Goal: Check status: Check status

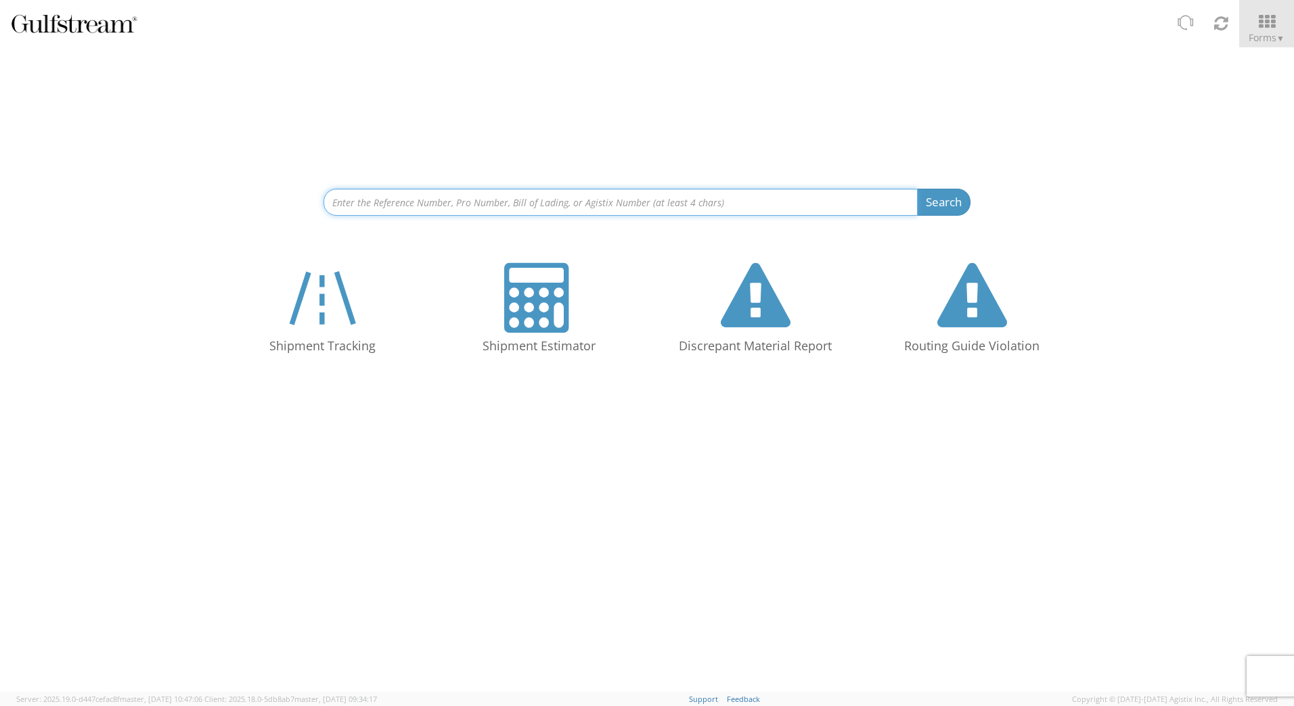
click at [524, 198] on input at bounding box center [620, 202] width 594 height 27
paste input "79 3368 7252"
type input "79 3368 7252"
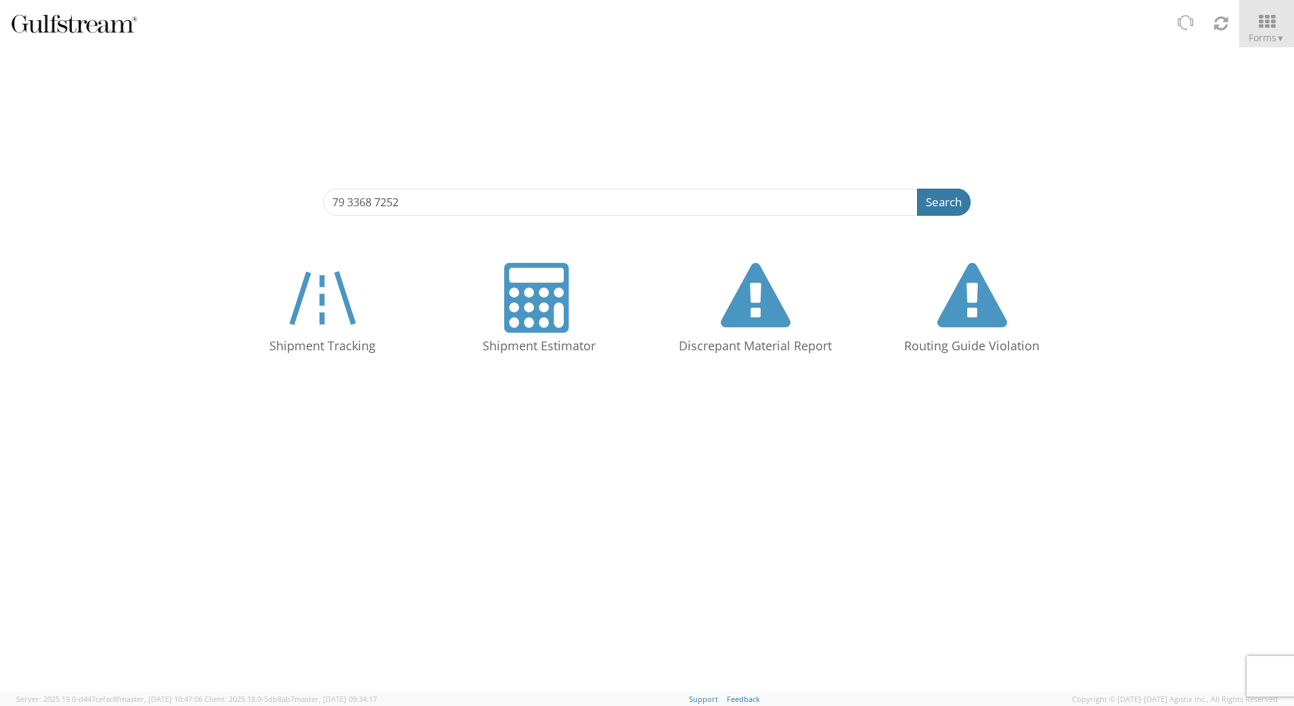
click at [934, 195] on button "Search" at bounding box center [943, 202] width 53 height 27
click at [958, 205] on button "Search" at bounding box center [943, 202] width 53 height 27
click at [940, 204] on button "Search" at bounding box center [943, 202] width 53 height 27
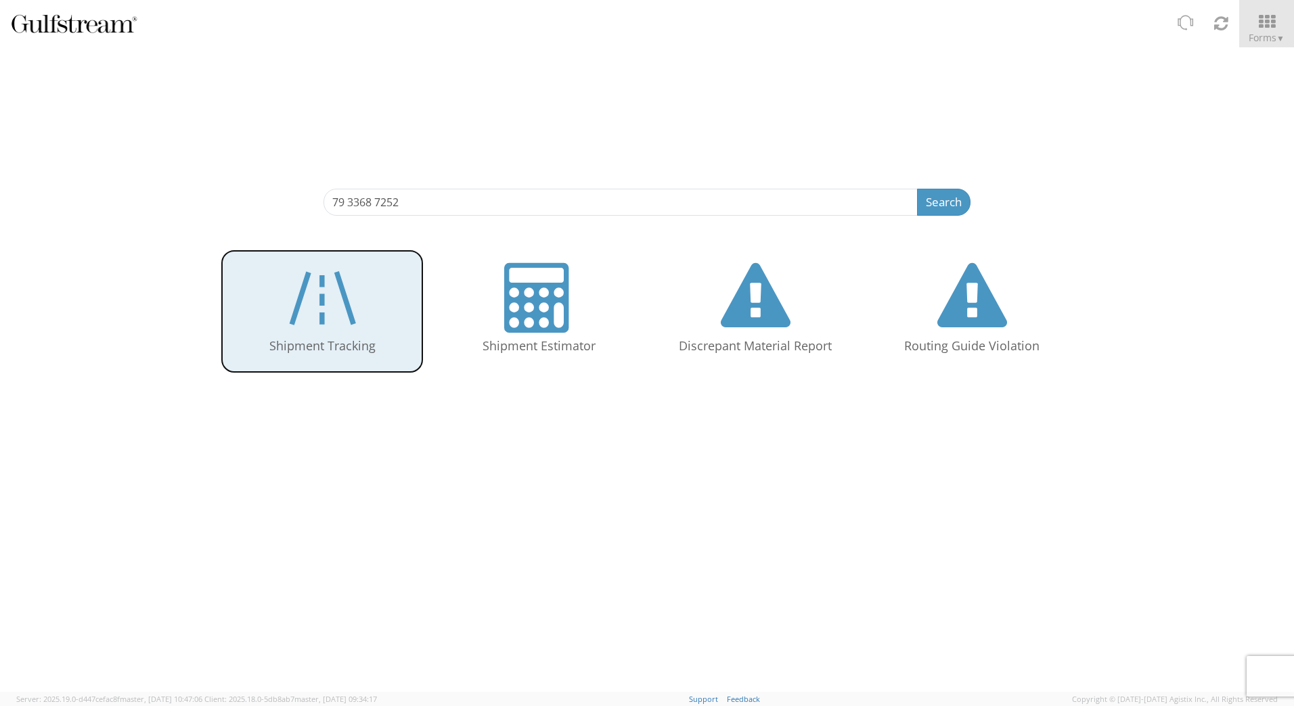
click at [338, 302] on icon at bounding box center [322, 298] width 78 height 70
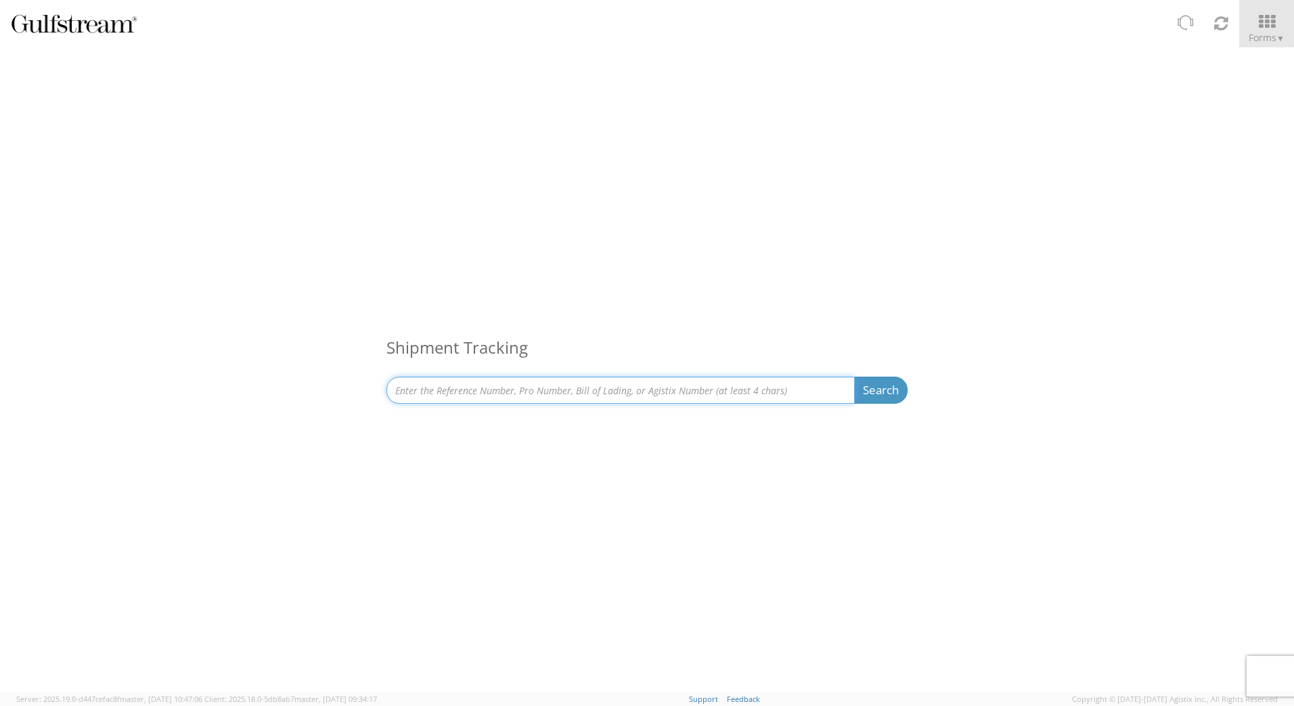
click at [434, 396] on input at bounding box center [620, 390] width 468 height 27
paste input "79 3368 7252"
drag, startPoint x: 528, startPoint y: 386, endPoint x: 323, endPoint y: 376, distance: 204.6
click at [323, 376] on div "Shipment Tracking 79 3368 725279 3368 7252 Search Refine By Ship From Date To" at bounding box center [647, 233] width 1294 height 373
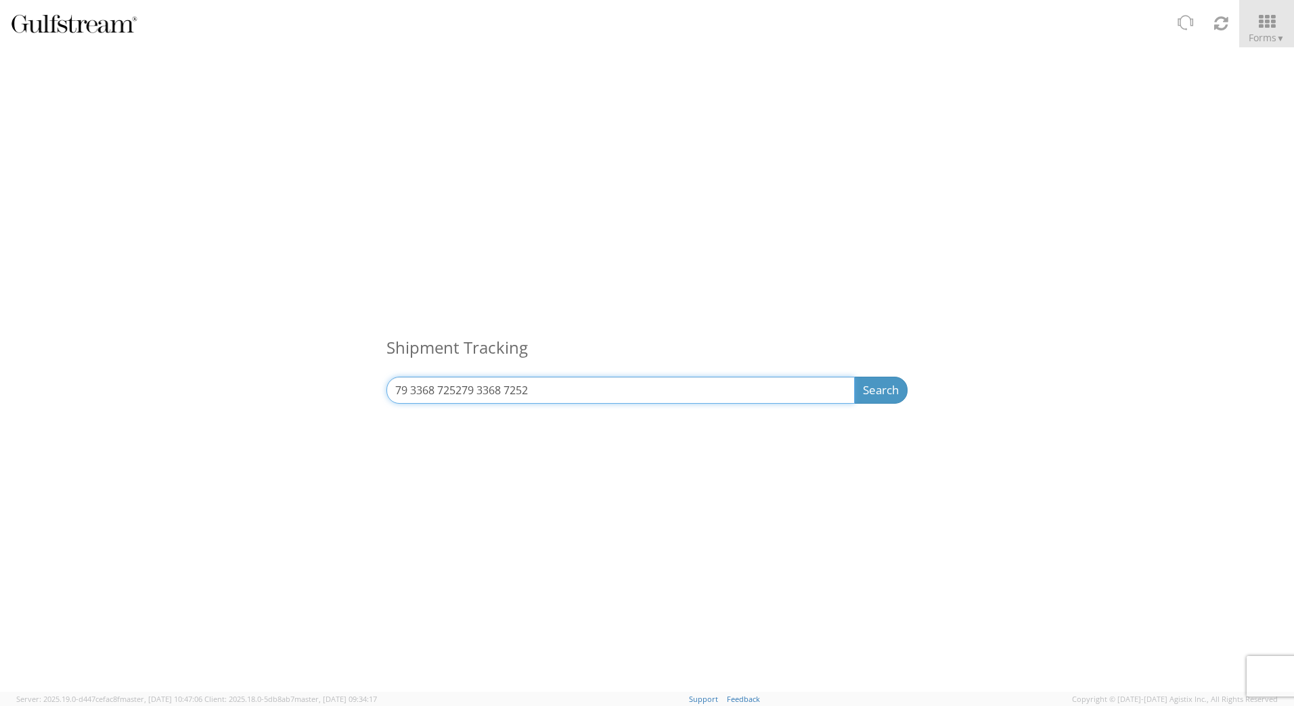
paste input
type input "79 3368 7252"
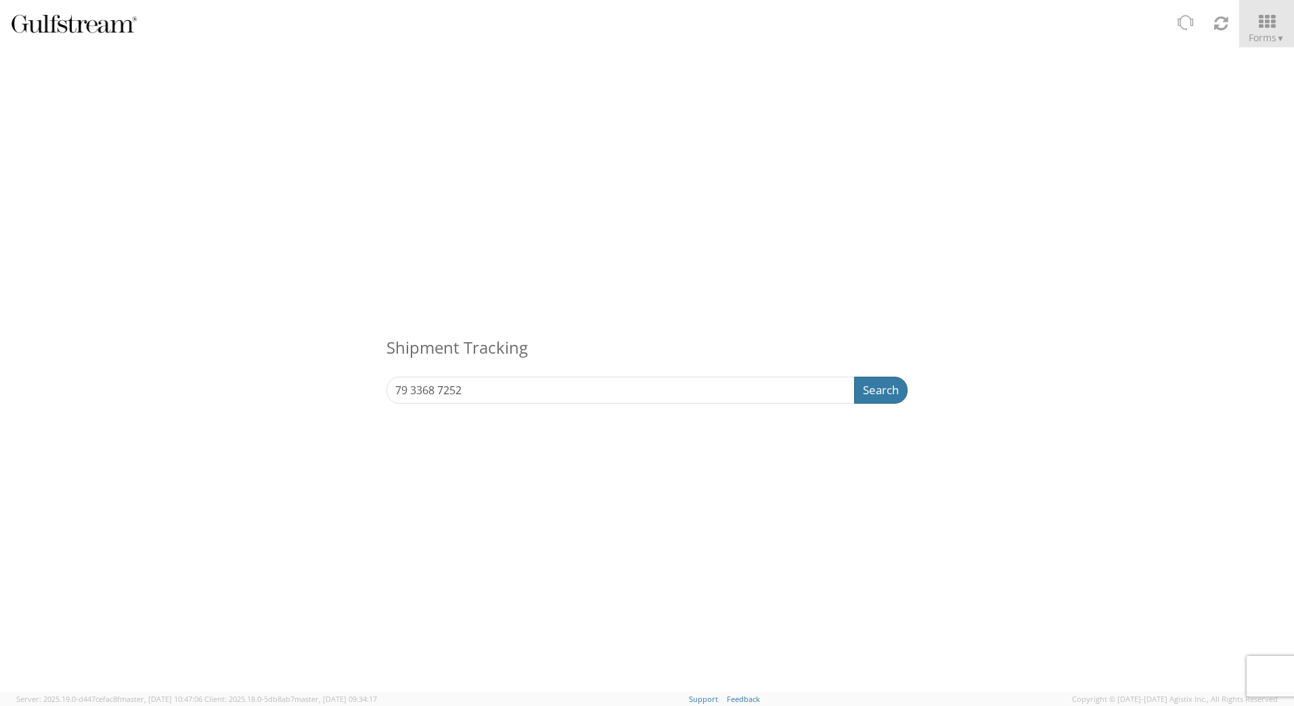
click at [863, 394] on button "Search" at bounding box center [880, 390] width 53 height 27
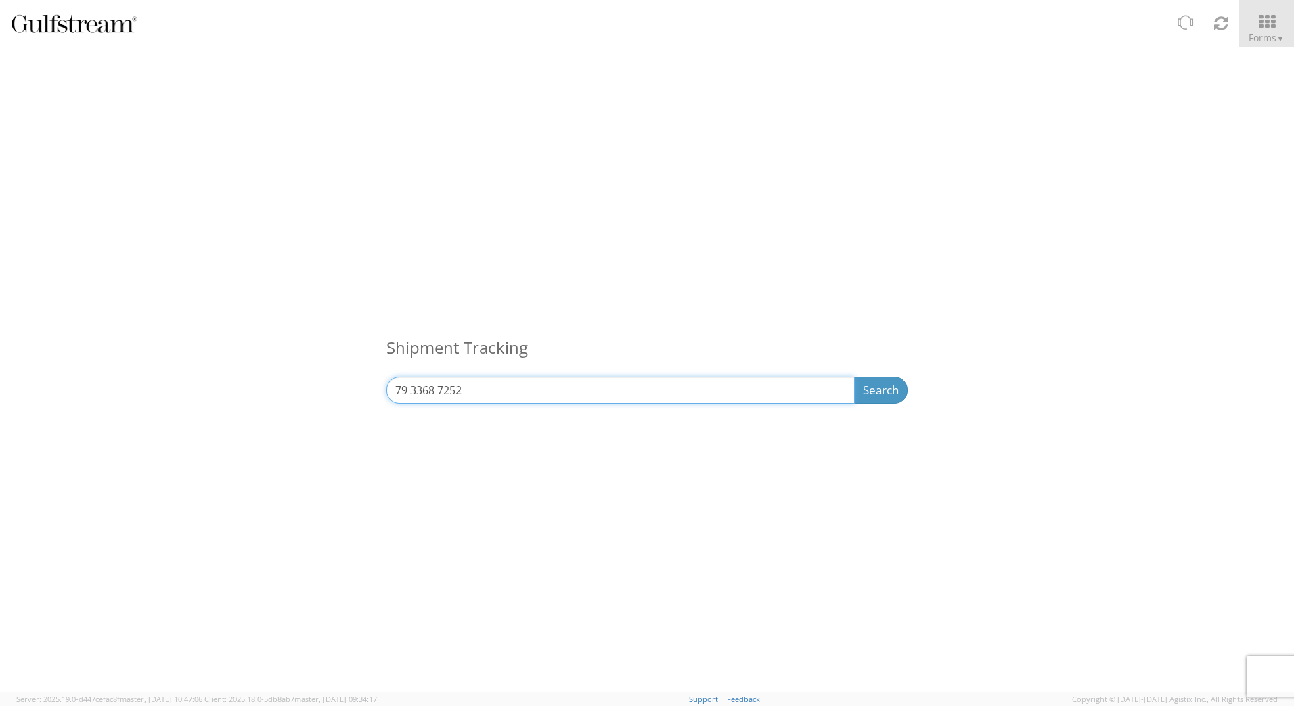
click at [410, 390] on input "79 3368 7252" at bounding box center [620, 390] width 468 height 27
